Goal: Information Seeking & Learning: Learn about a topic

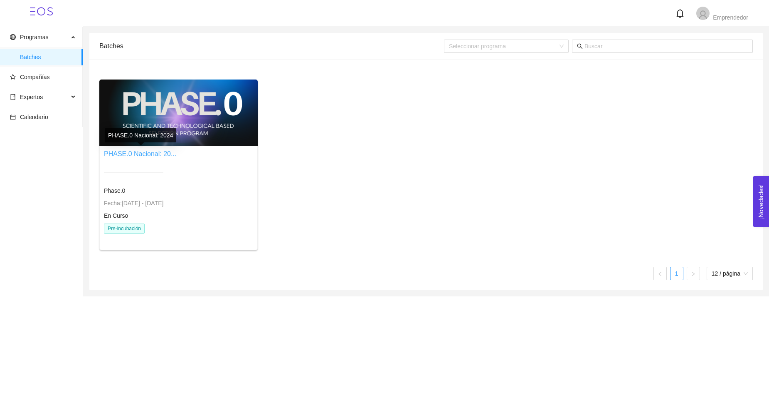
click at [146, 154] on link "PHASE.0 Nacional: 20..." at bounding box center [140, 153] width 72 height 7
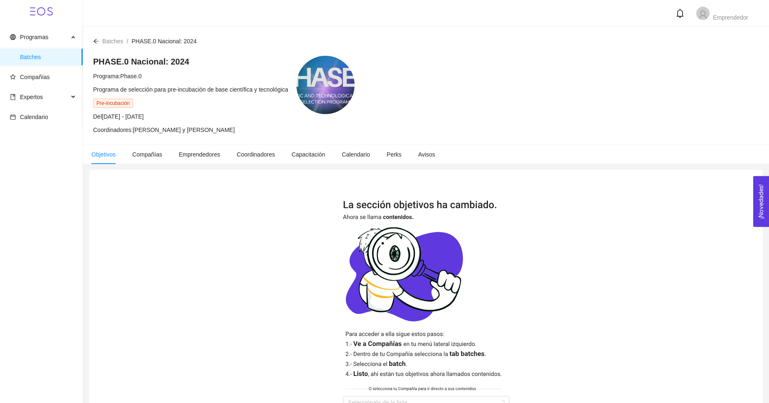
scroll to position [64, 0]
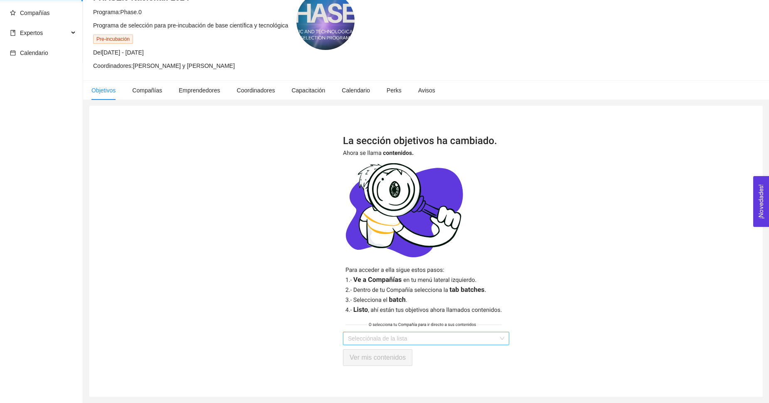
type input "[URL][DOMAIN_NAME]"
click at [386, 337] on input "[URL][DOMAIN_NAME]" at bounding box center [423, 338] width 151 height 12
click at [509, 316] on img at bounding box center [426, 233] width 166 height 195
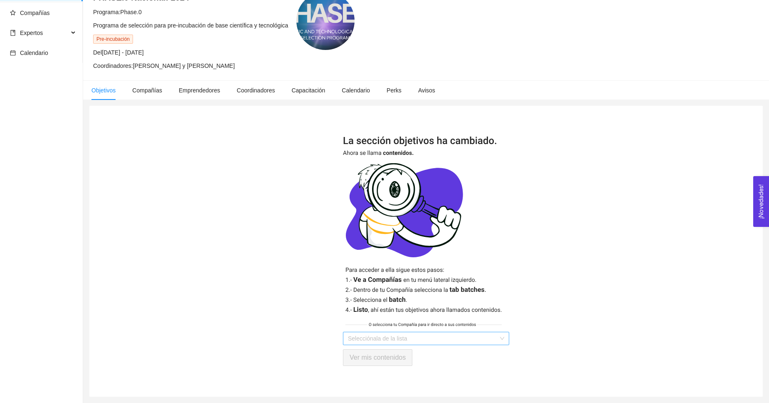
click at [434, 339] on input "search" at bounding box center [423, 338] width 151 height 12
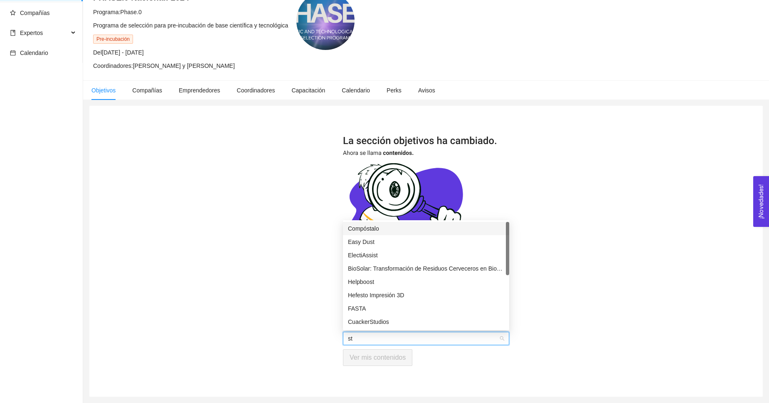
type input "ste"
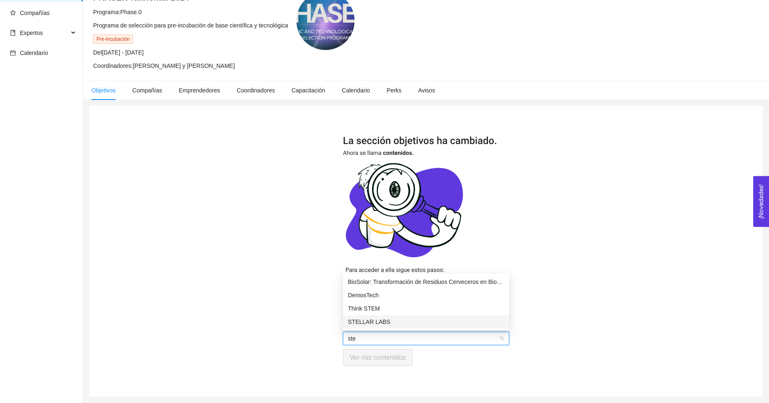
click at [415, 327] on div "STELLAR LABS" at bounding box center [426, 321] width 166 height 13
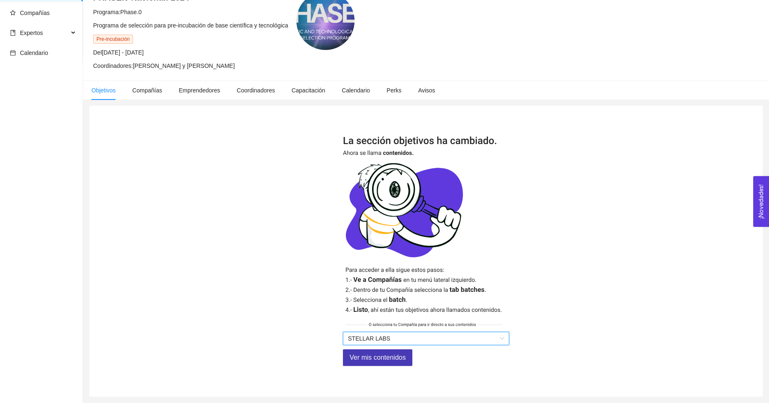
click at [386, 356] on span "Ver mis contenidos" at bounding box center [378, 357] width 56 height 10
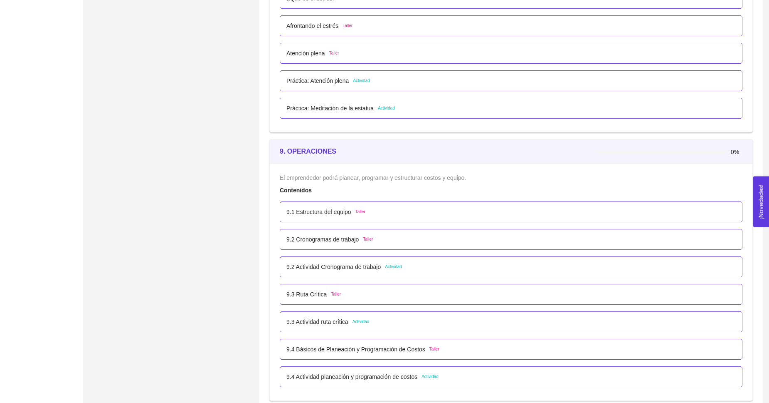
scroll to position [2651, 0]
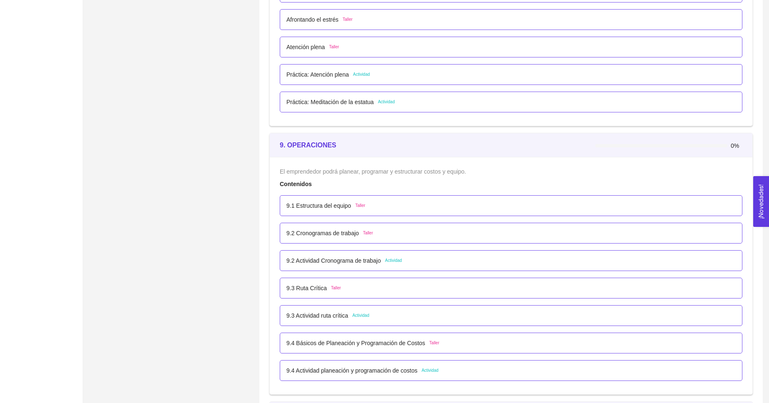
click at [373, 343] on p "9.4 Básicos de Planeación y Programación de Costos" at bounding box center [356, 342] width 139 height 9
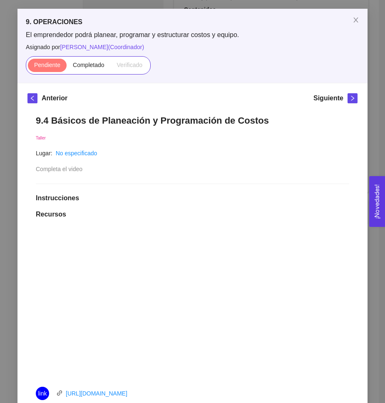
scroll to position [0, 0]
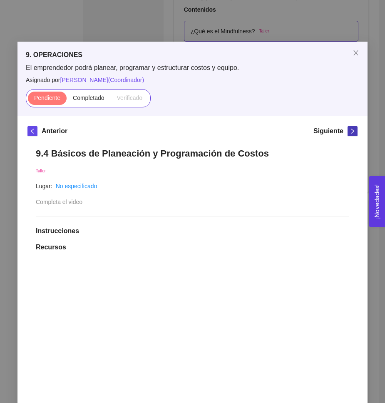
click at [351, 131] on icon "right" at bounding box center [352, 131] width 6 height 6
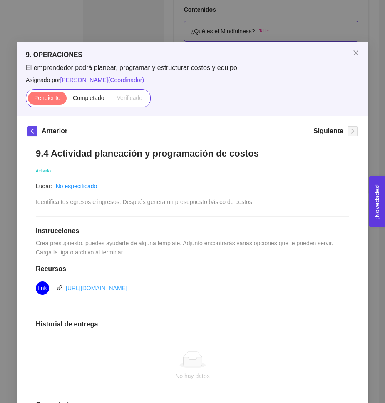
click at [127, 288] on link "[URL][DOMAIN_NAME]" at bounding box center [97, 287] width 62 height 7
